Goal: Book appointment/travel/reservation

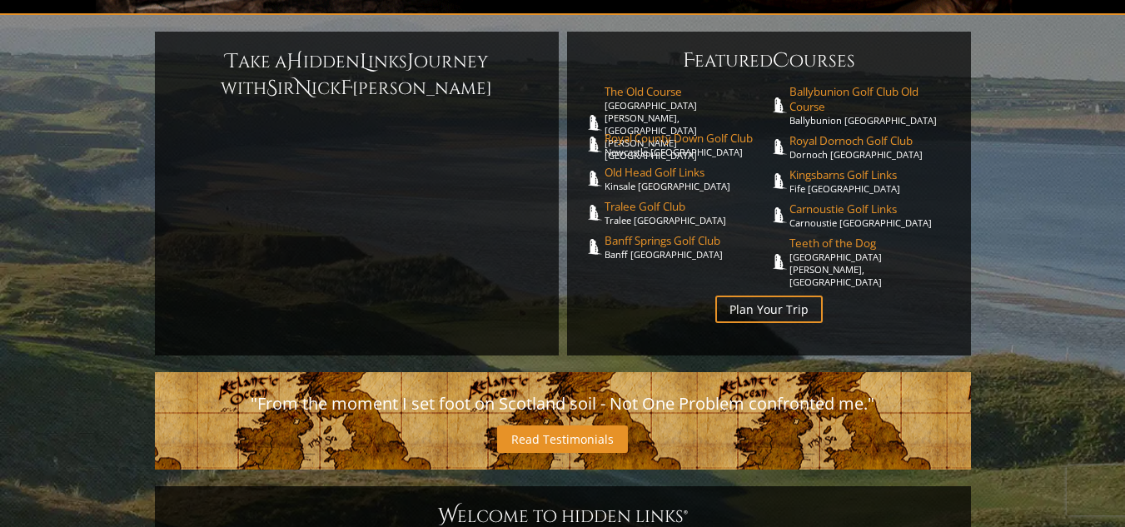
scroll to position [333, 0]
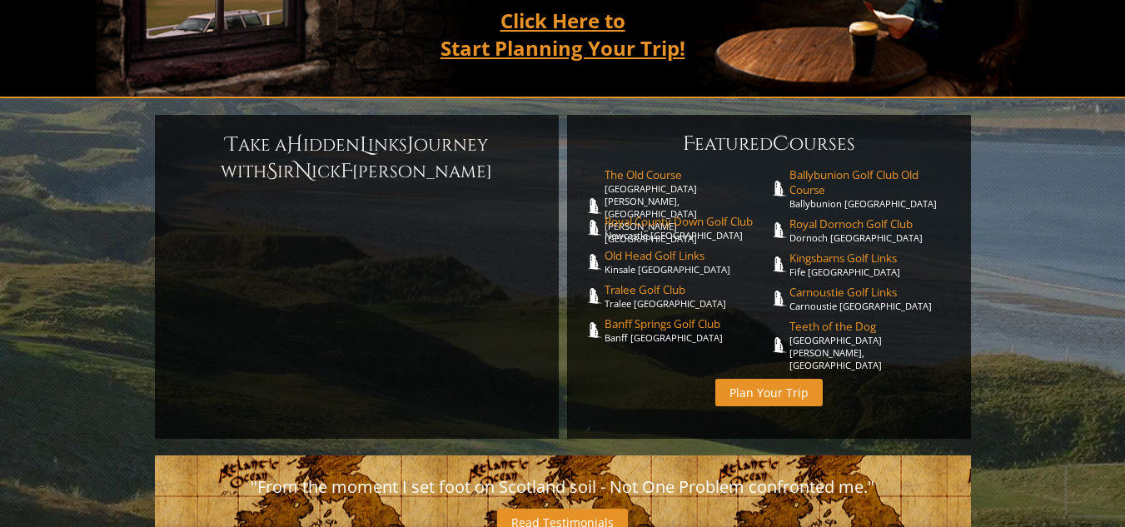
click at [778, 379] on link "Plan Your Trip" at bounding box center [768, 392] width 107 height 27
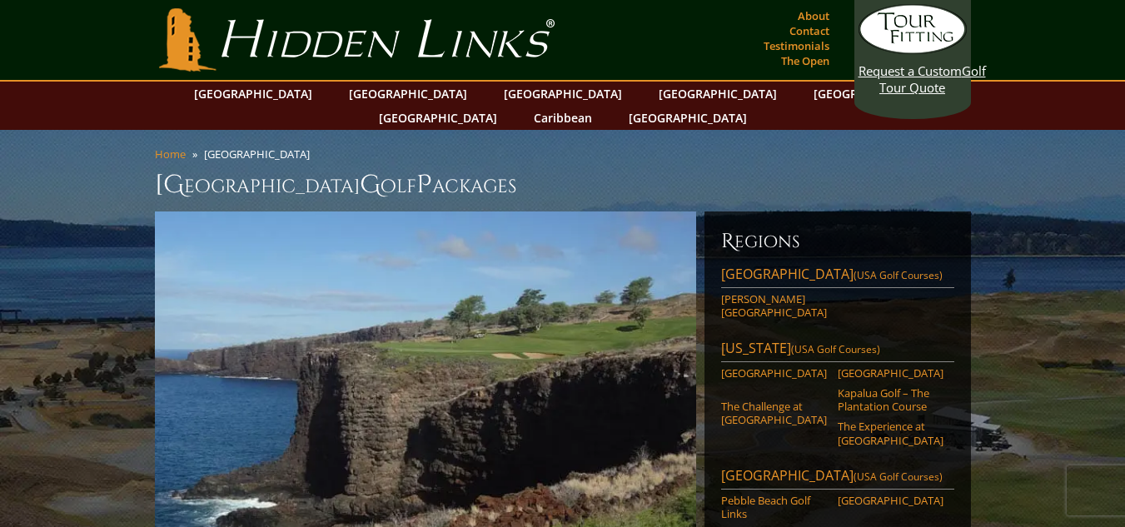
scroll to position [167, 0]
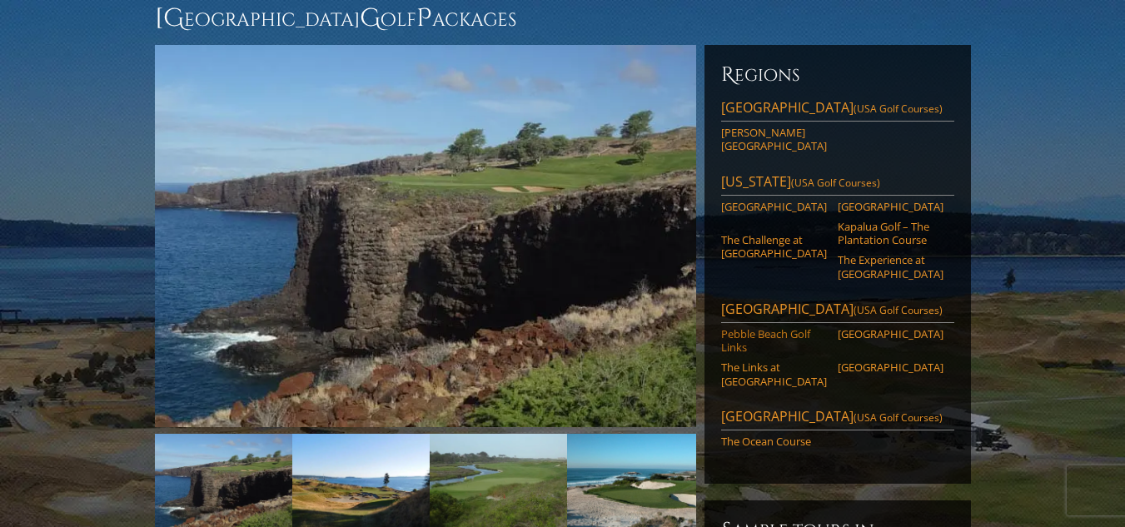
click at [739, 327] on link "Pebble Beach Golf Links" at bounding box center [774, 340] width 106 height 27
